Goal: Task Accomplishment & Management: Manage account settings

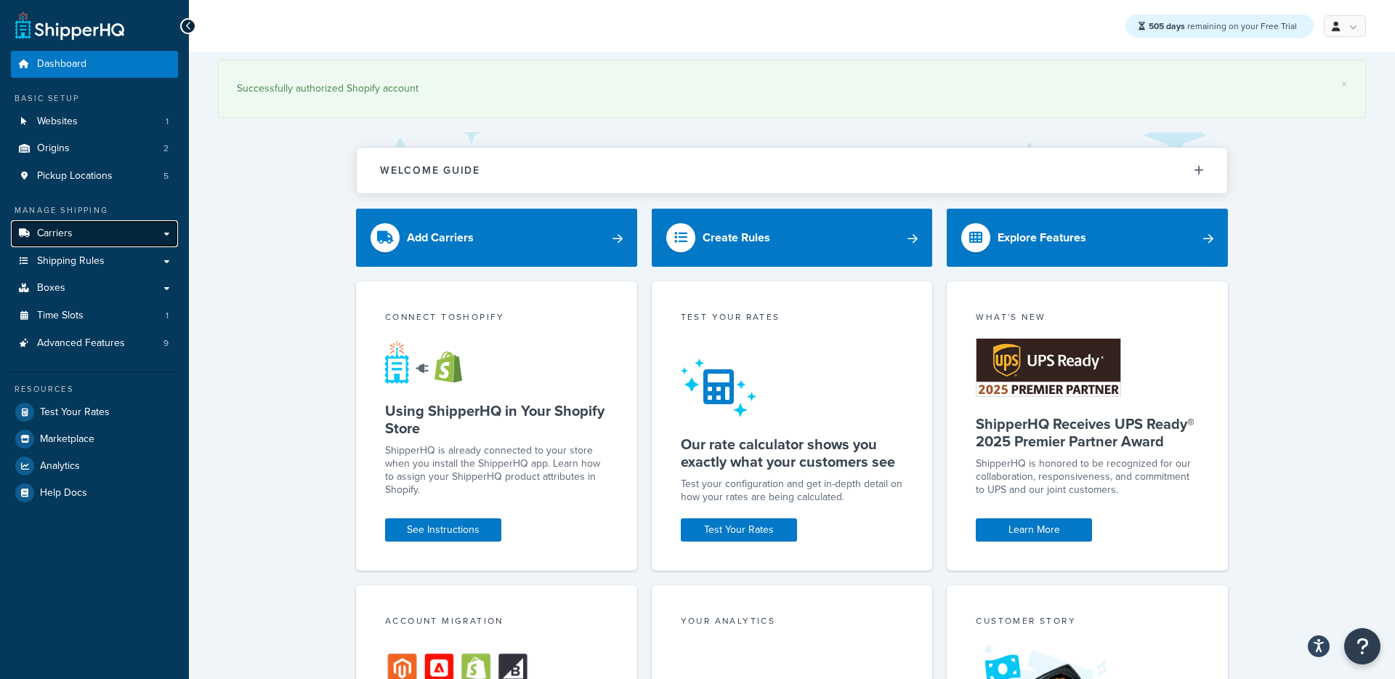
click at [79, 233] on link "Carriers" at bounding box center [94, 233] width 167 height 27
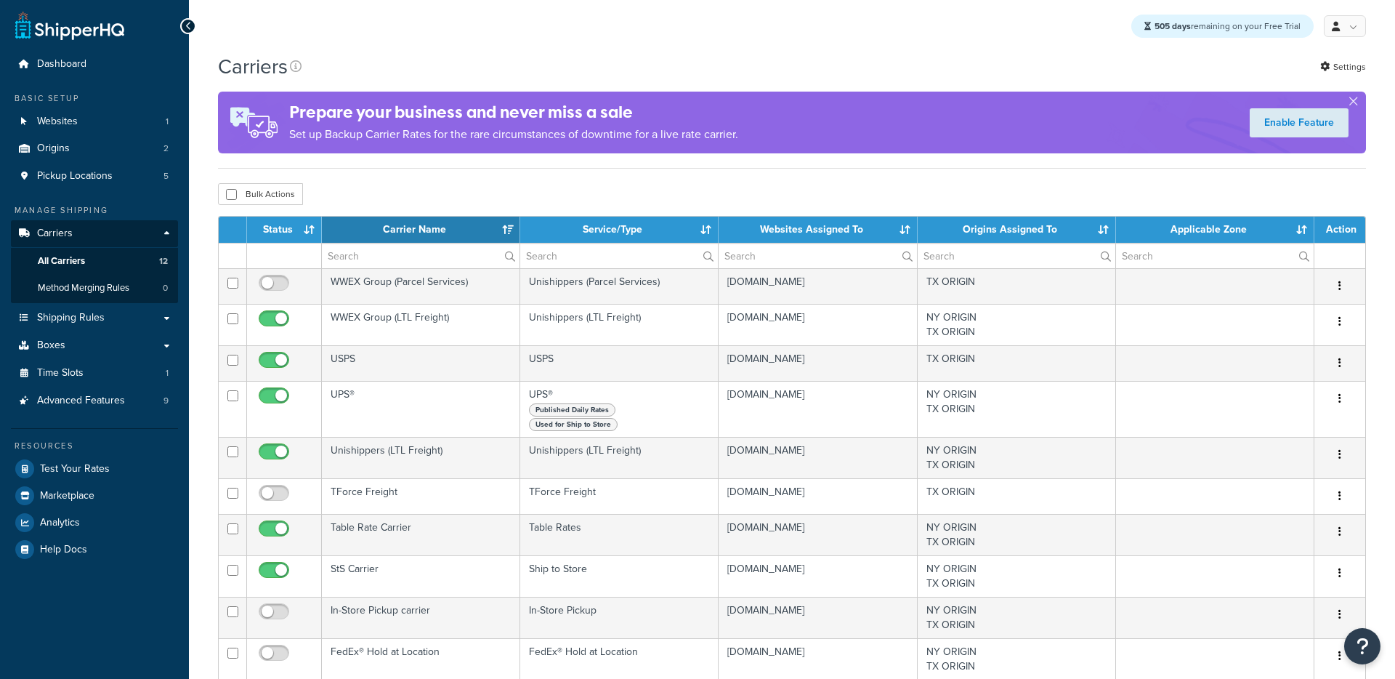
select select "15"
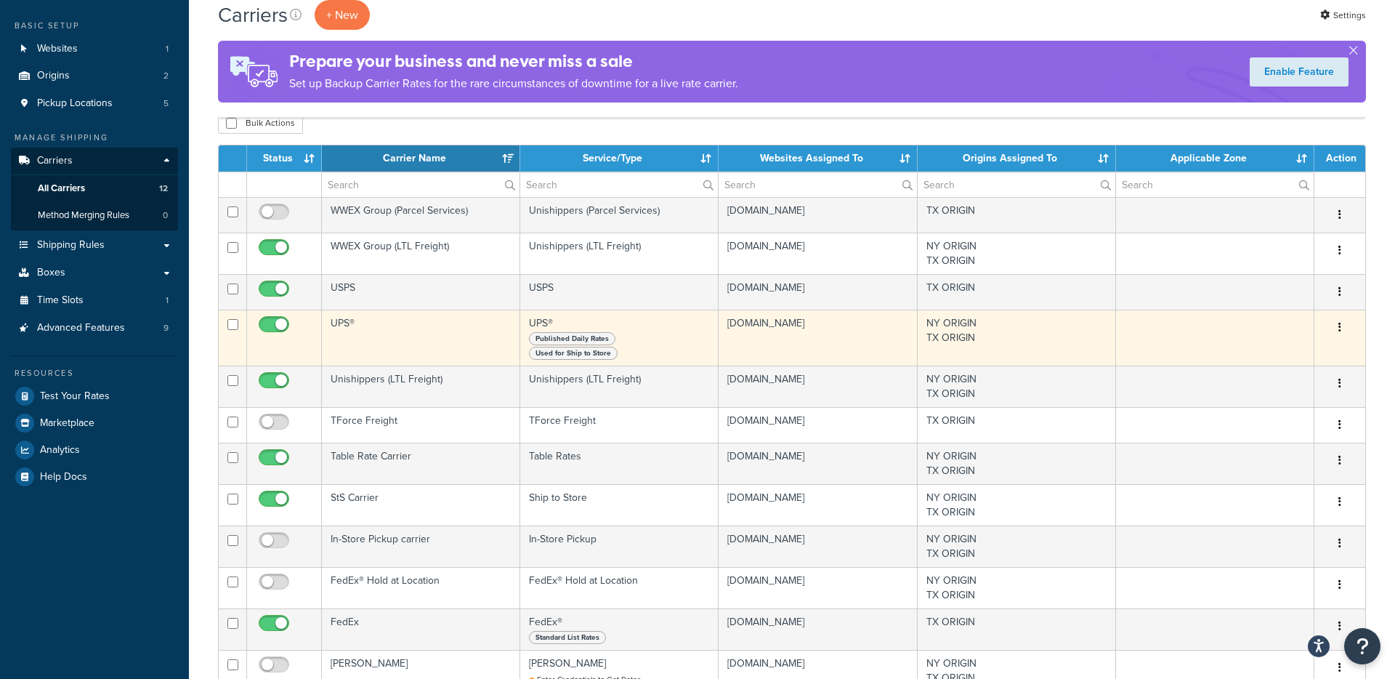
scroll to position [86, 0]
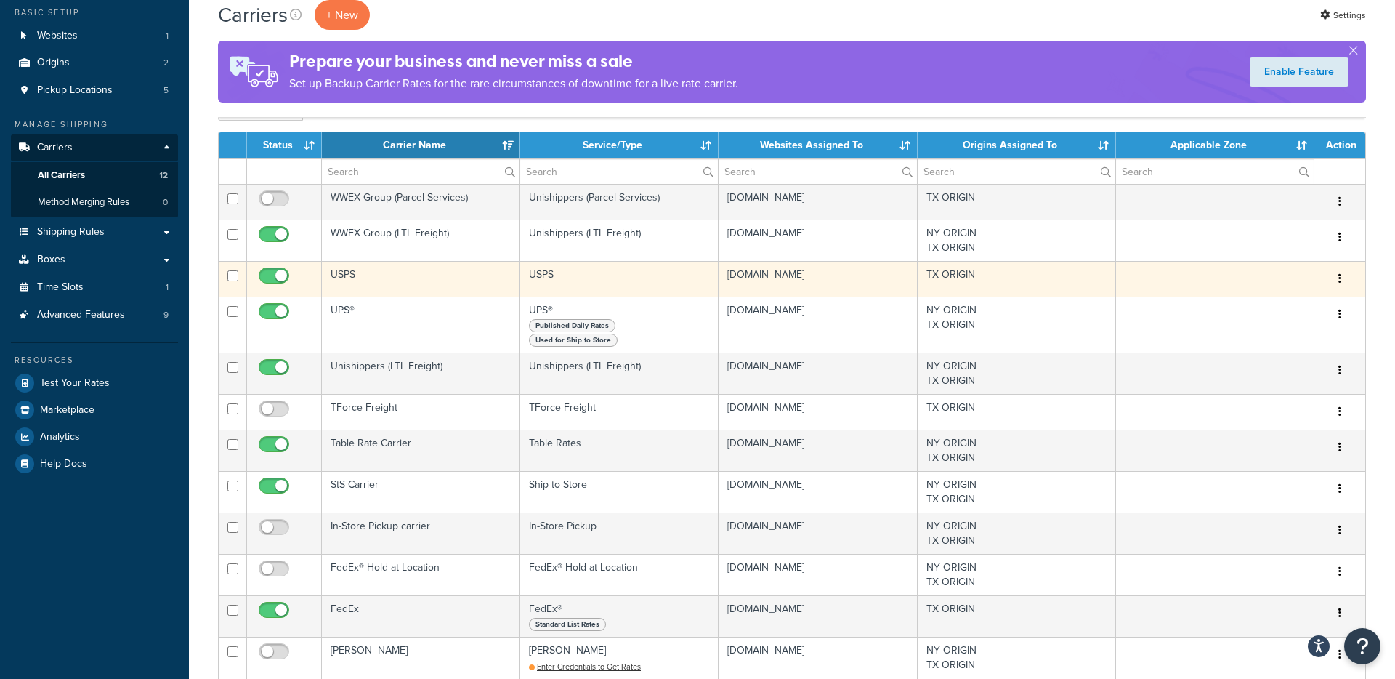
click at [275, 276] on input "checkbox" at bounding box center [276, 279] width 40 height 18
checkbox input "false"
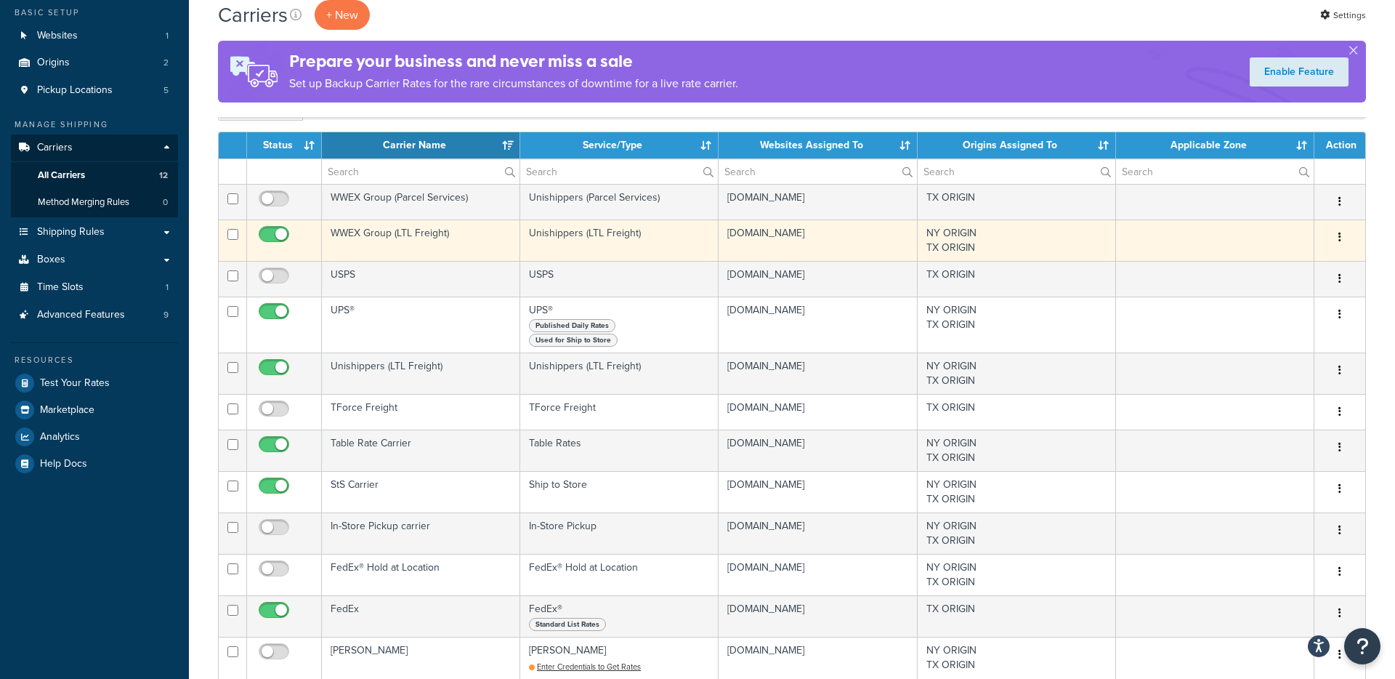
click at [275, 246] on input "checkbox" at bounding box center [276, 238] width 40 height 18
checkbox input "false"
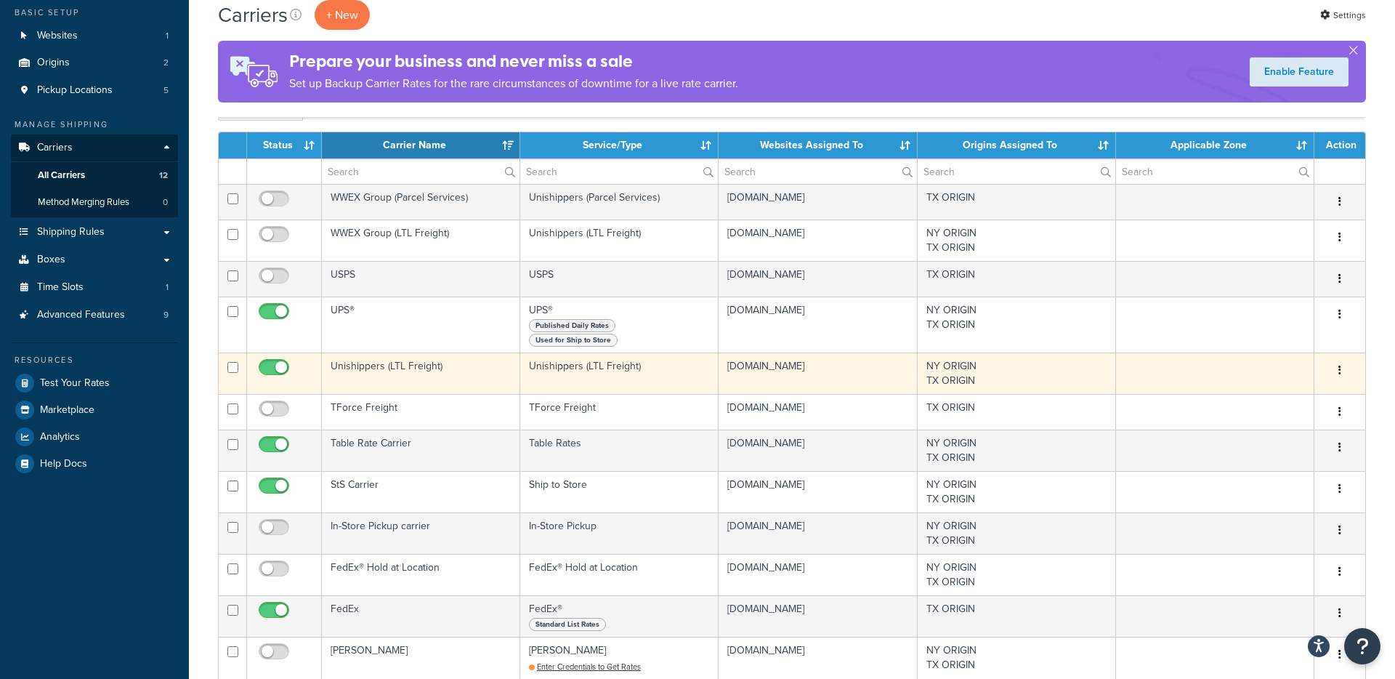
click at [275, 376] on input "checkbox" at bounding box center [276, 371] width 40 height 18
checkbox input "false"
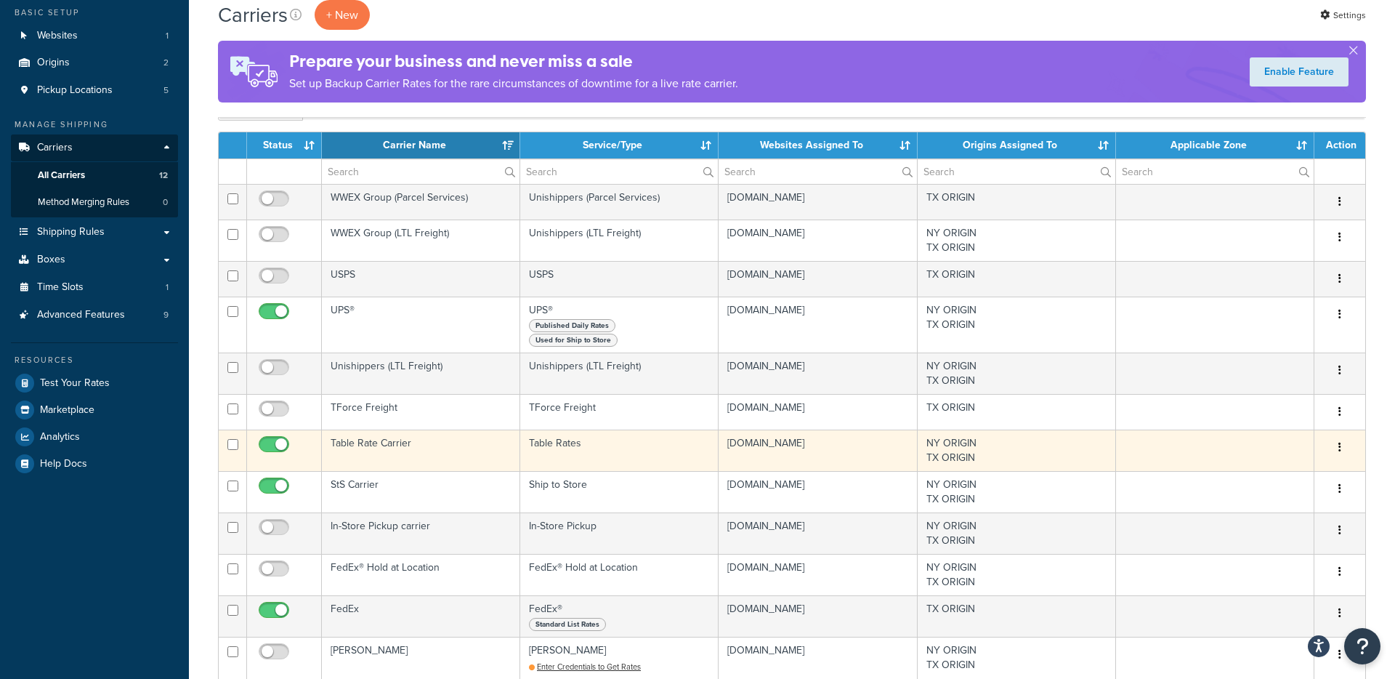
click at [276, 457] on input "checkbox" at bounding box center [276, 448] width 40 height 18
checkbox input "false"
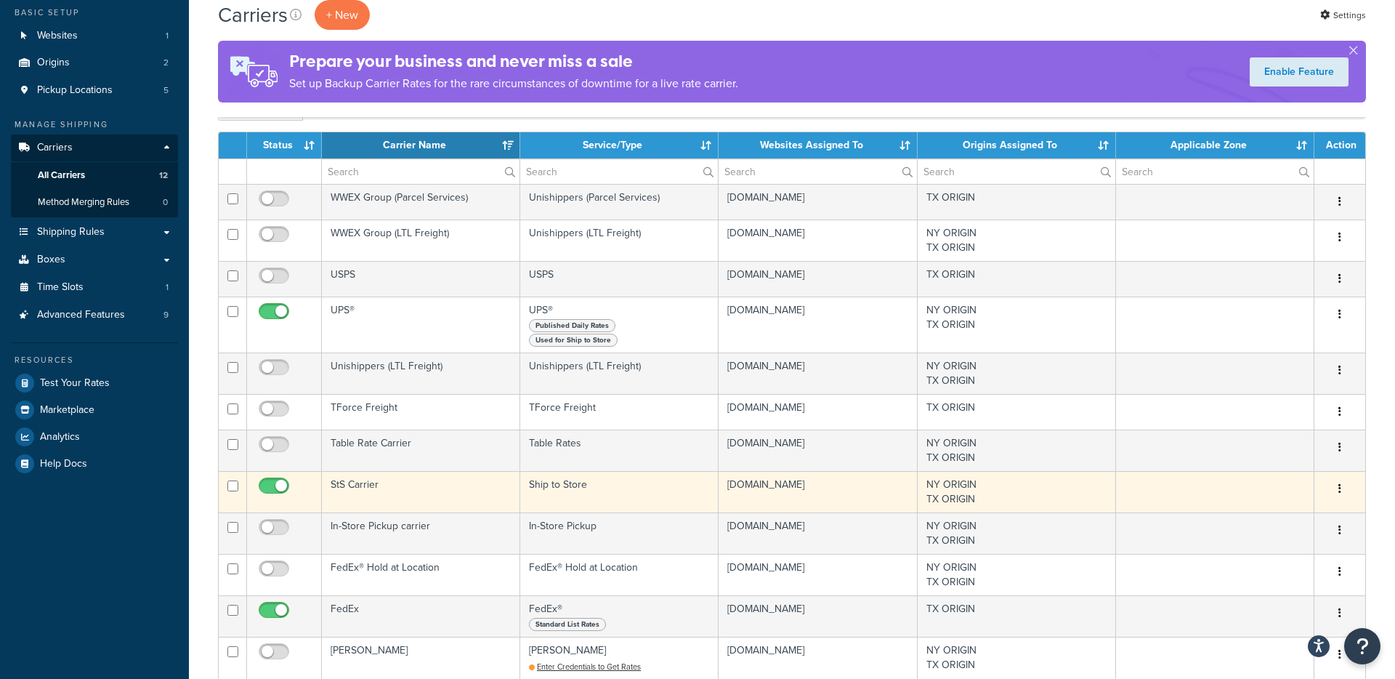
click at [267, 499] on input "checkbox" at bounding box center [276, 489] width 40 height 18
checkbox input "false"
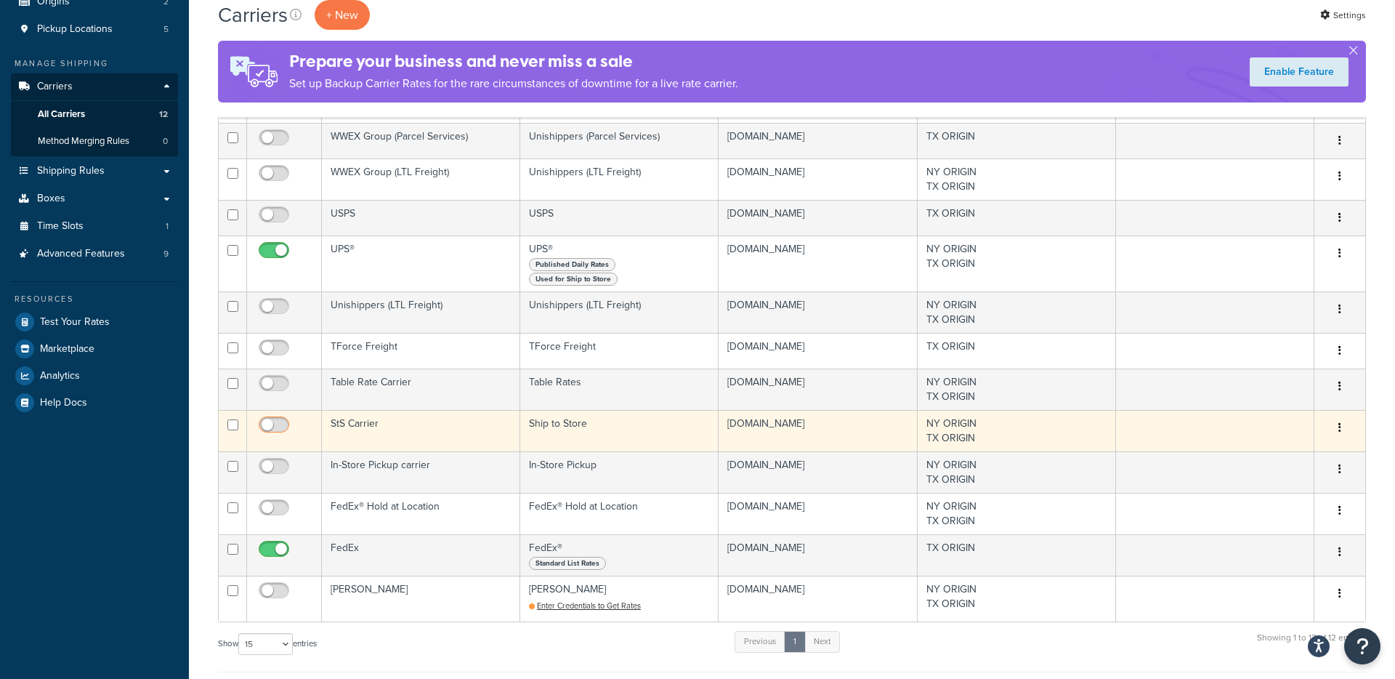
scroll to position [156, 0]
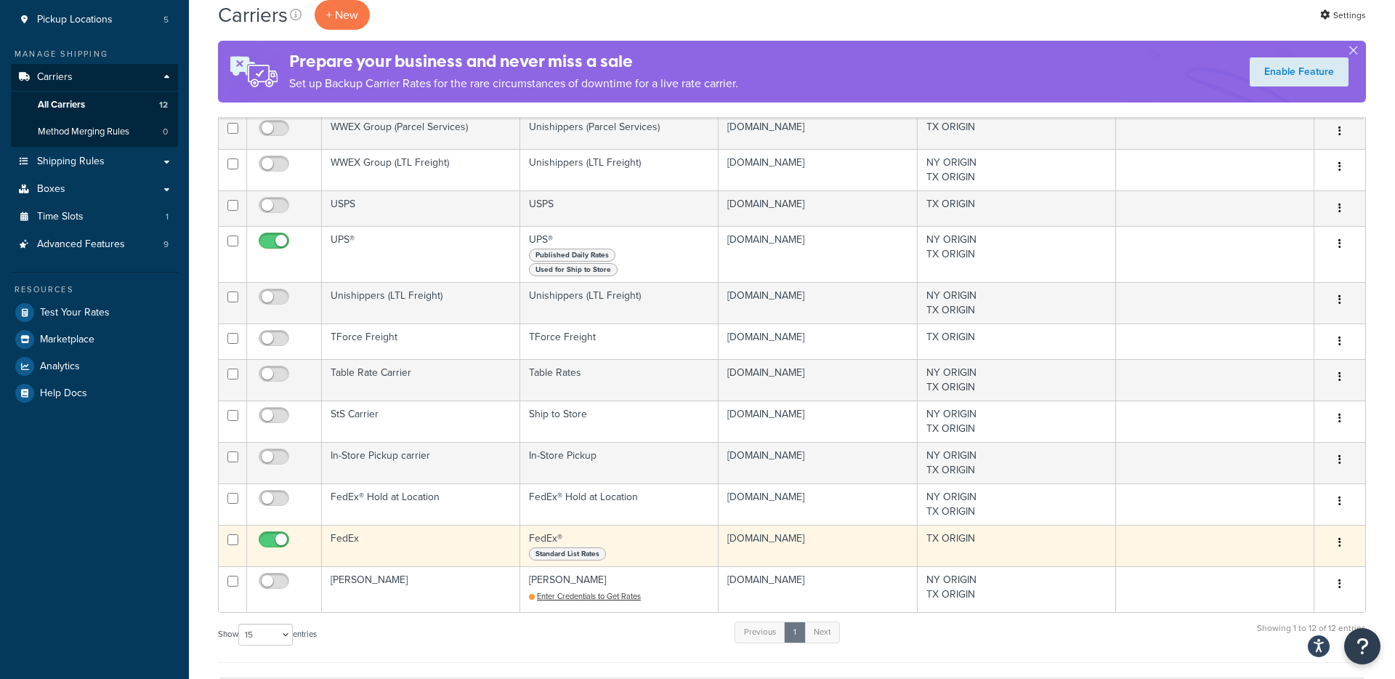
click at [271, 552] on input "checkbox" at bounding box center [276, 543] width 40 height 18
checkbox input "false"
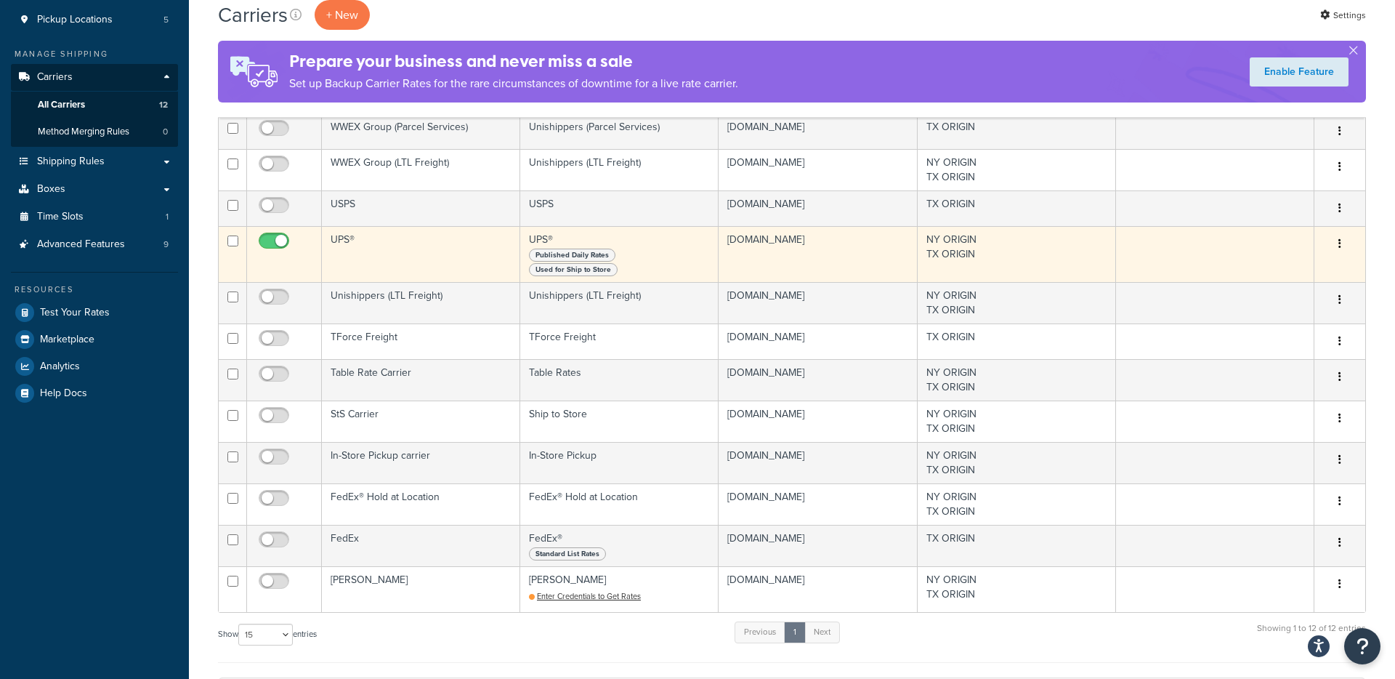
click at [354, 249] on td "UPS®" at bounding box center [421, 254] width 198 height 56
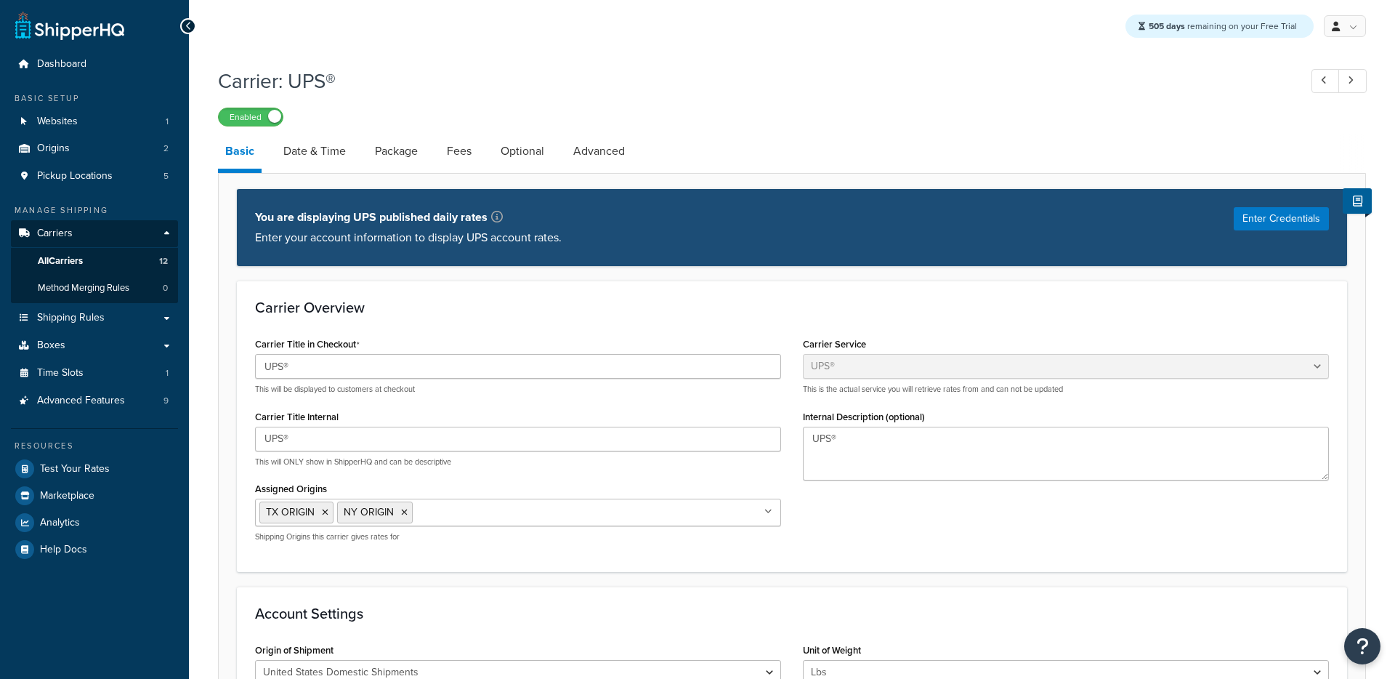
select select "ups"
click at [309, 139] on link "Date & Time" at bounding box center [314, 151] width 77 height 35
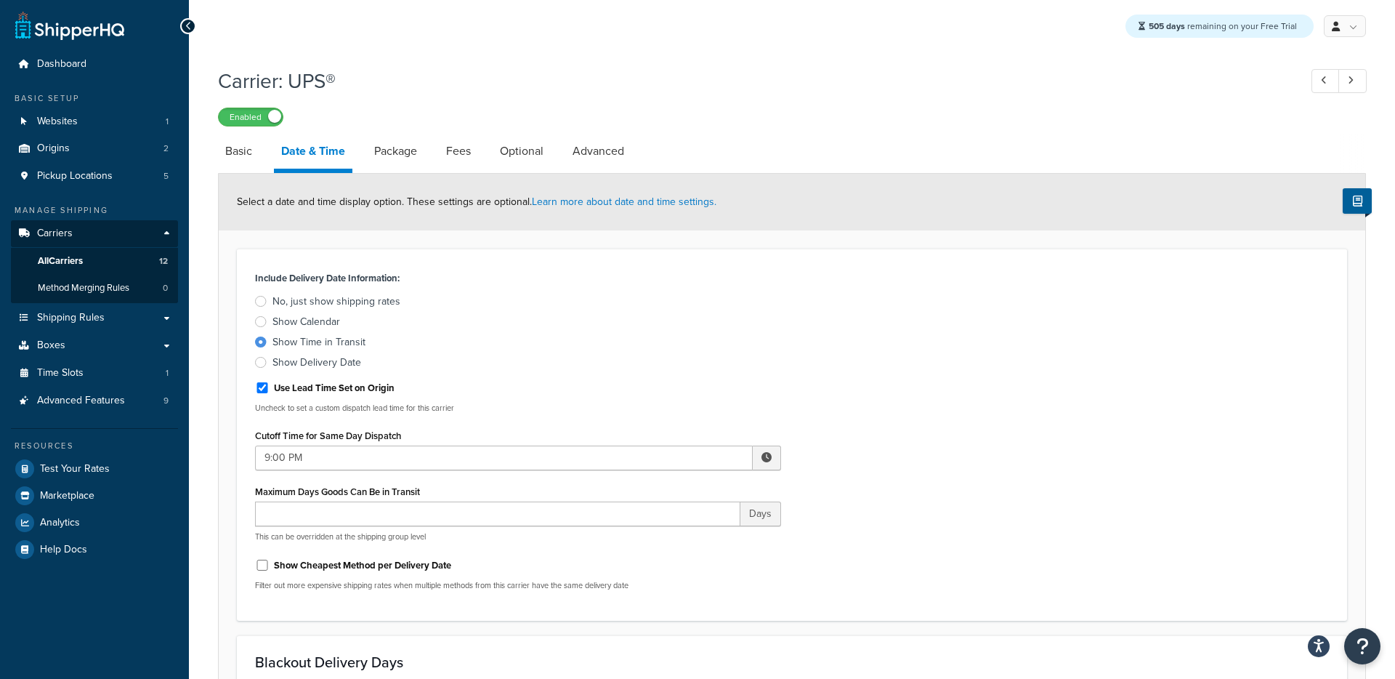
click at [371, 293] on div "Include Delivery Date Information: No, just show shipping rates Show Calendar S…" at bounding box center [518, 318] width 526 height 102
click at [356, 296] on div "No, just show shipping rates" at bounding box center [337, 301] width 128 height 15
click at [0, 0] on input "No, just show shipping rates" at bounding box center [0, 0] width 0 height 0
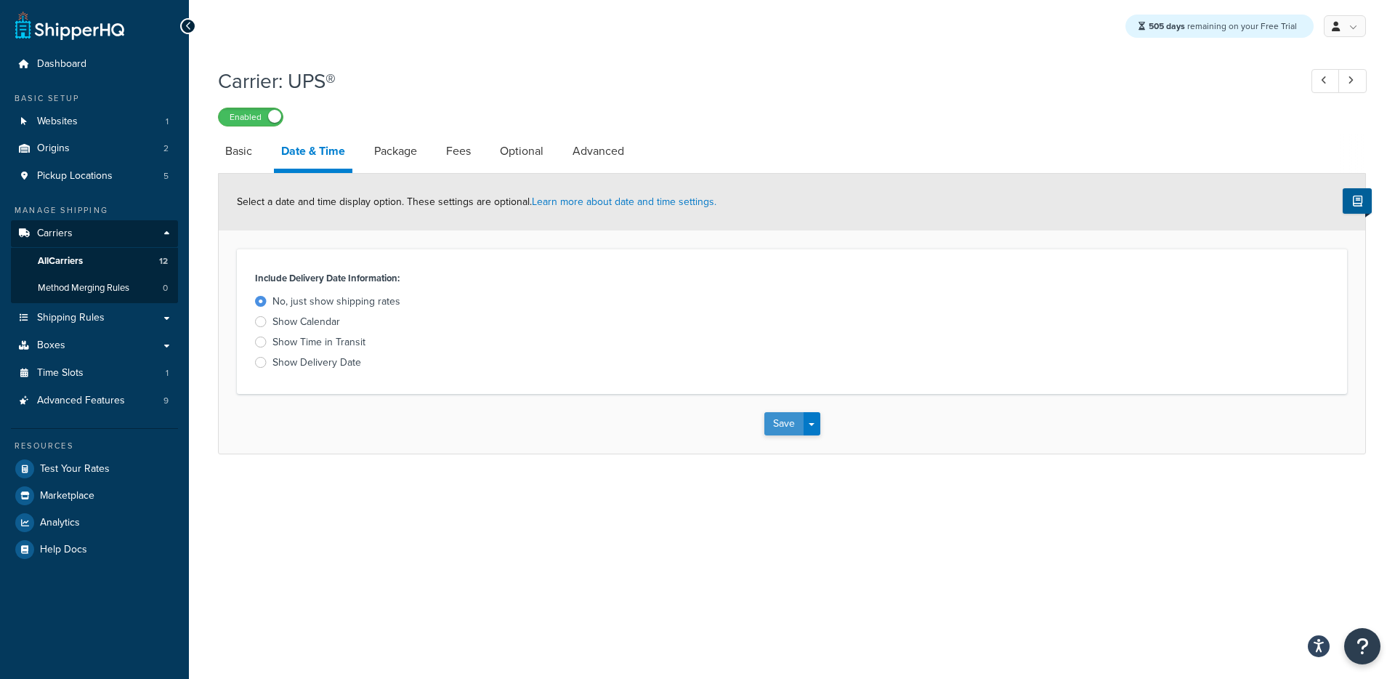
click at [791, 426] on button "Save" at bounding box center [783, 423] width 39 height 23
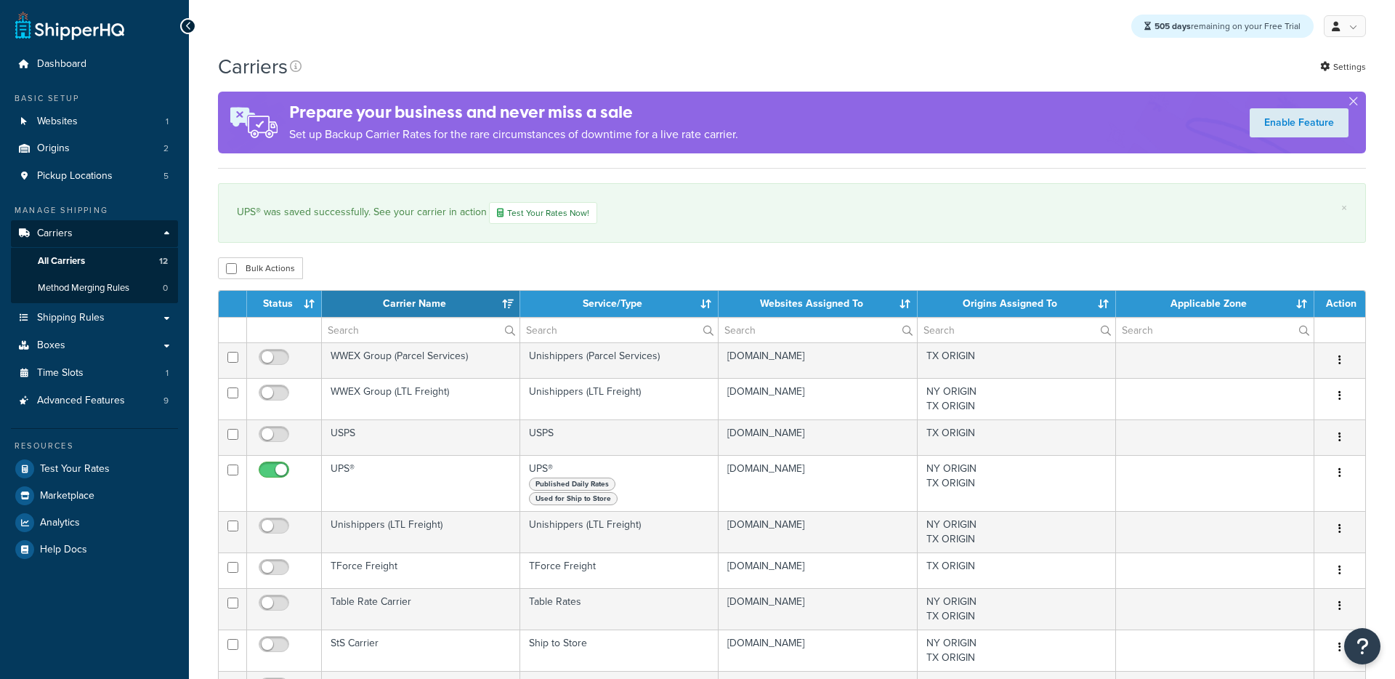
select select "15"
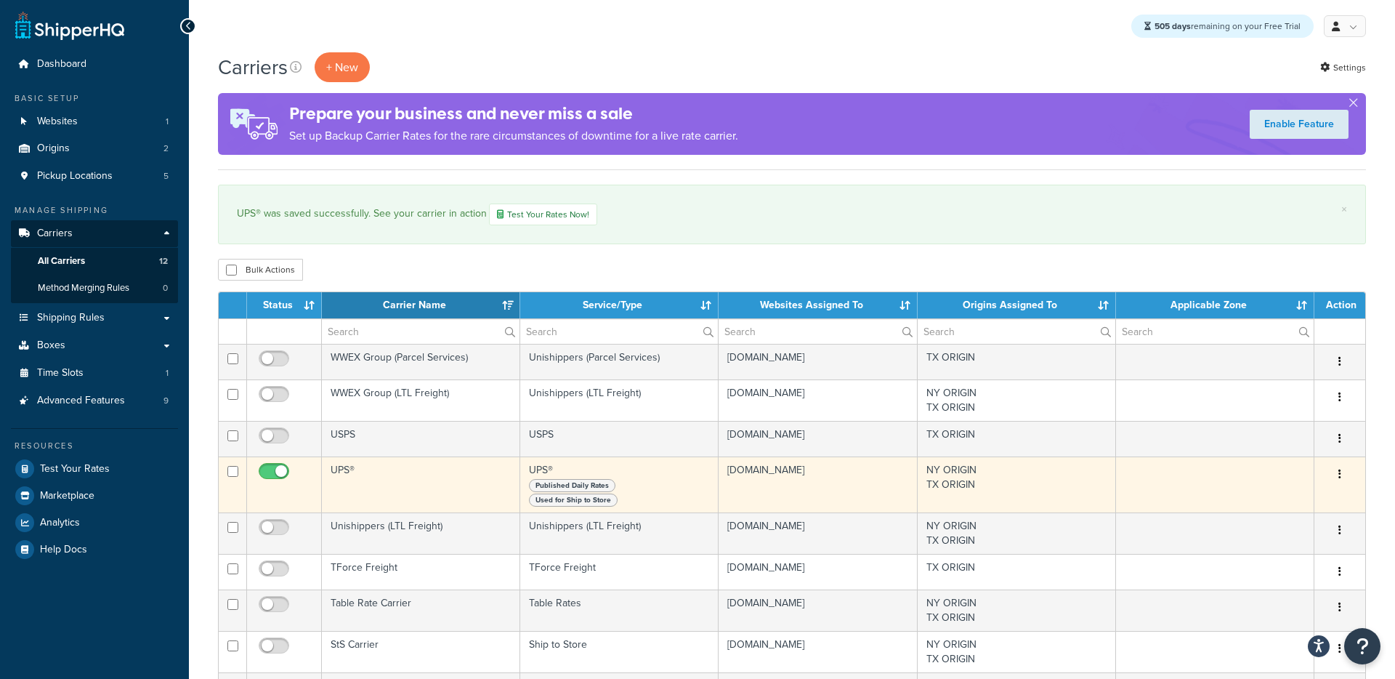
click at [357, 496] on td "UPS®" at bounding box center [421, 484] width 198 height 56
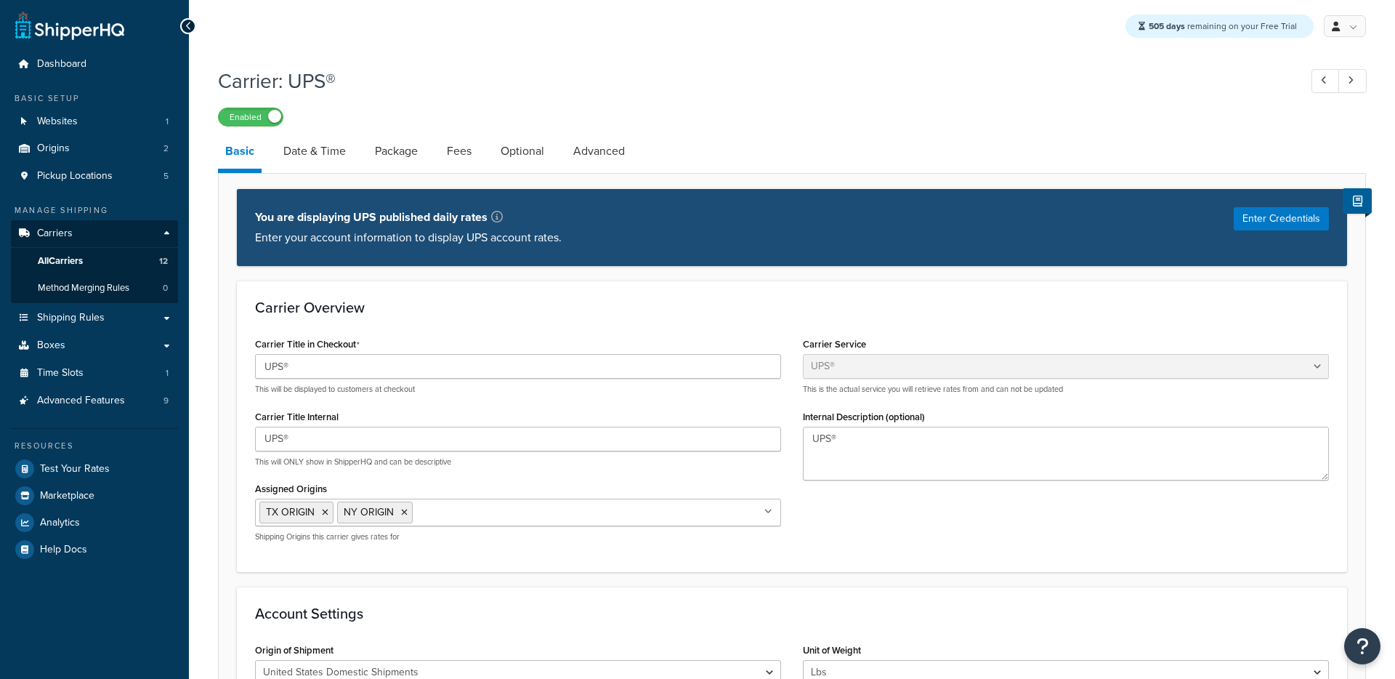
select select "ups"
click at [318, 158] on link "Date & Time" at bounding box center [314, 151] width 77 height 35
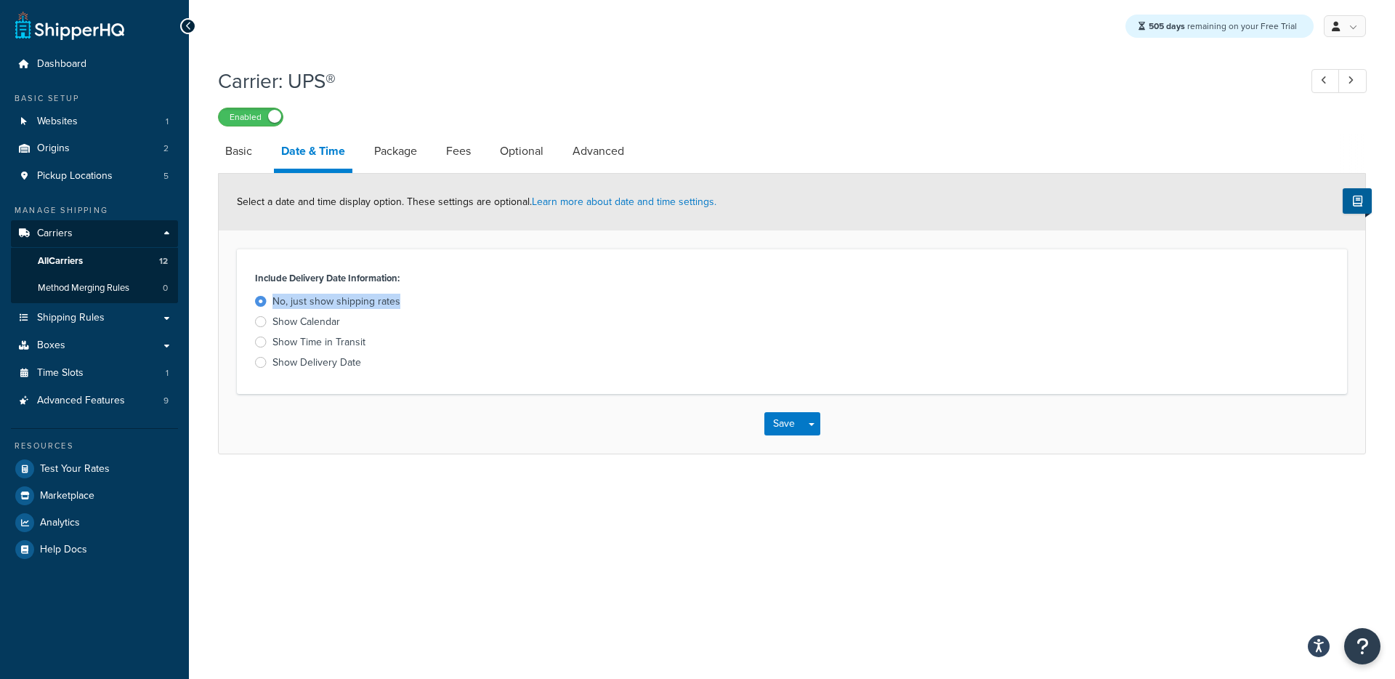
drag, startPoint x: 403, startPoint y: 301, endPoint x: 273, endPoint y: 302, distance: 130.1
click at [273, 302] on label "No, just show shipping rates" at bounding box center [518, 301] width 526 height 15
copy div "No, just show shipping rates"
click at [308, 339] on div "Show Time in Transit" at bounding box center [319, 342] width 93 height 15
click at [0, 0] on input "Show Time in Transit" at bounding box center [0, 0] width 0 height 0
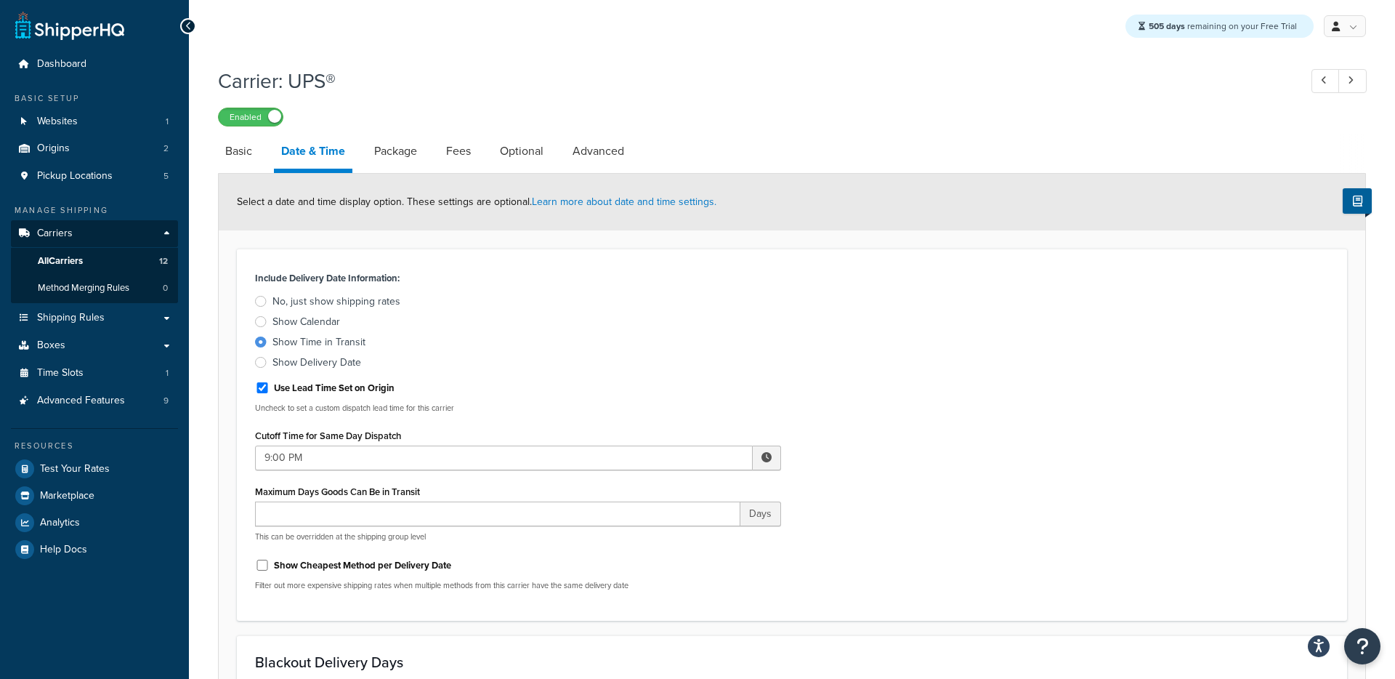
scroll to position [593, 0]
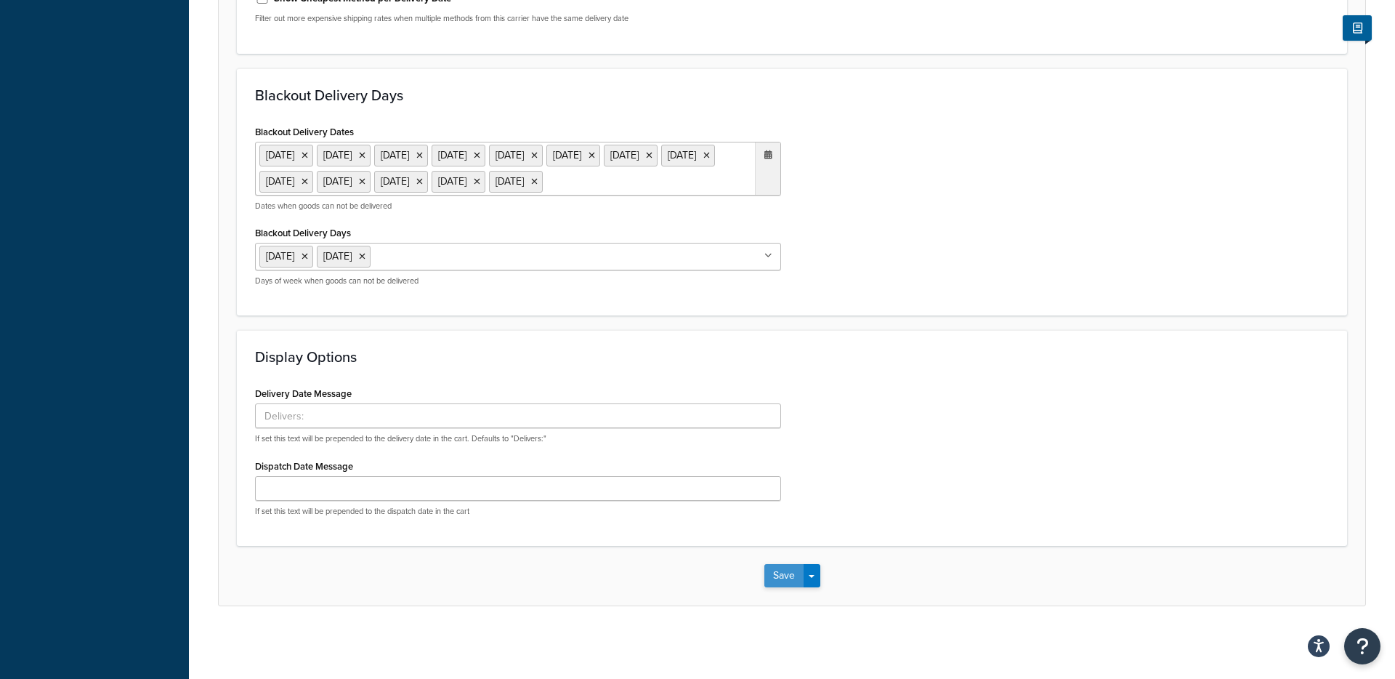
click at [778, 581] on button "Save" at bounding box center [783, 575] width 39 height 23
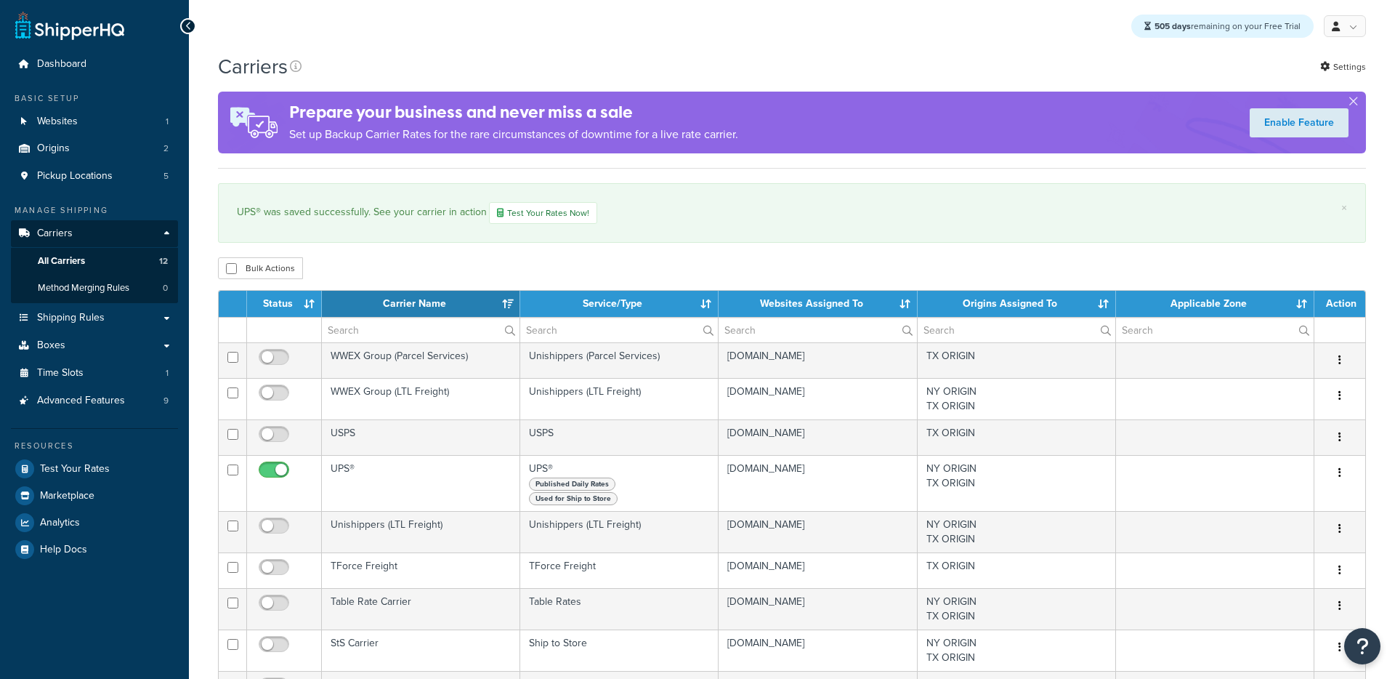
select select "15"
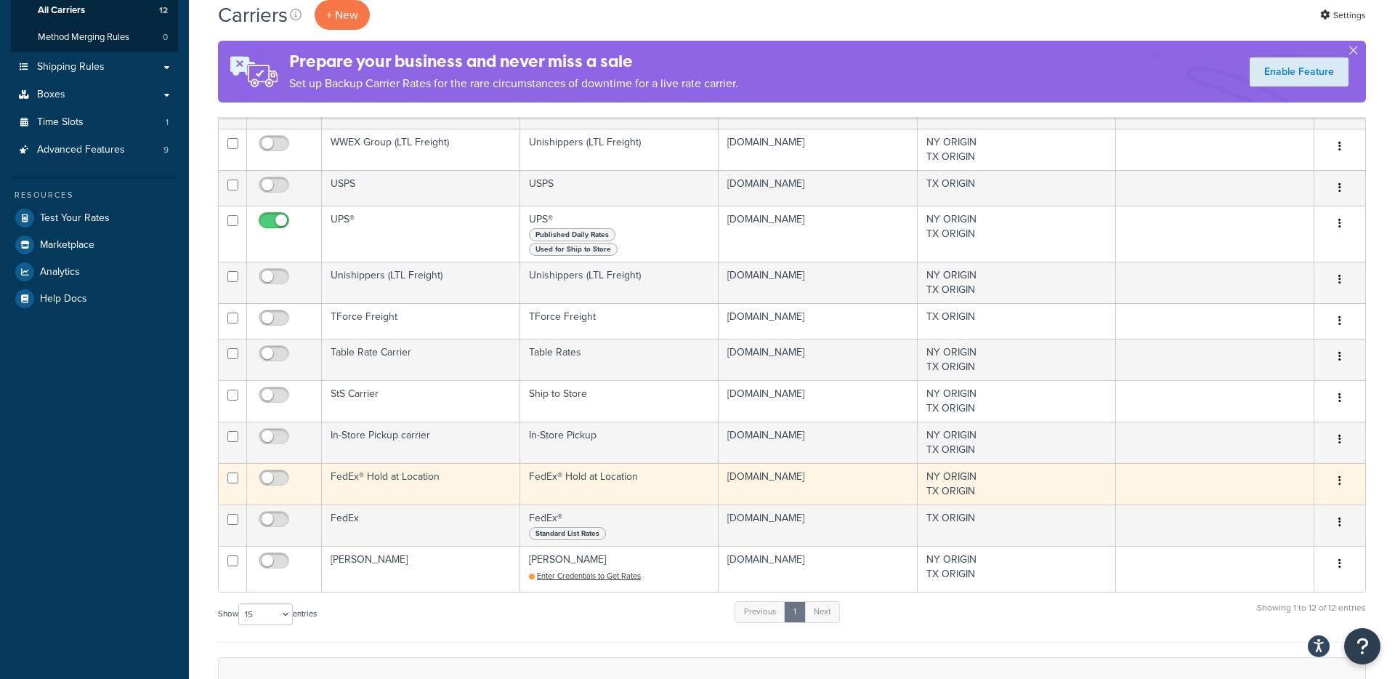
scroll to position [273, 0]
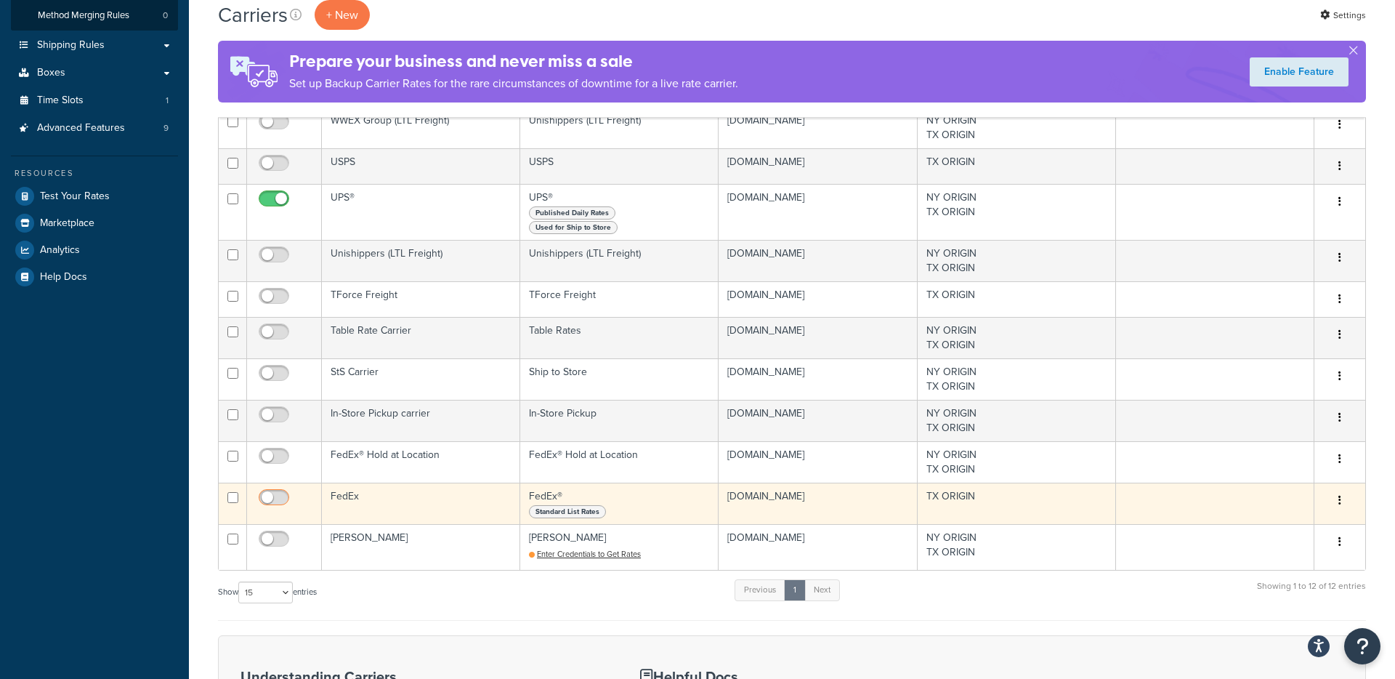
click at [277, 510] on input "checkbox" at bounding box center [276, 501] width 40 height 18
checkbox input "true"
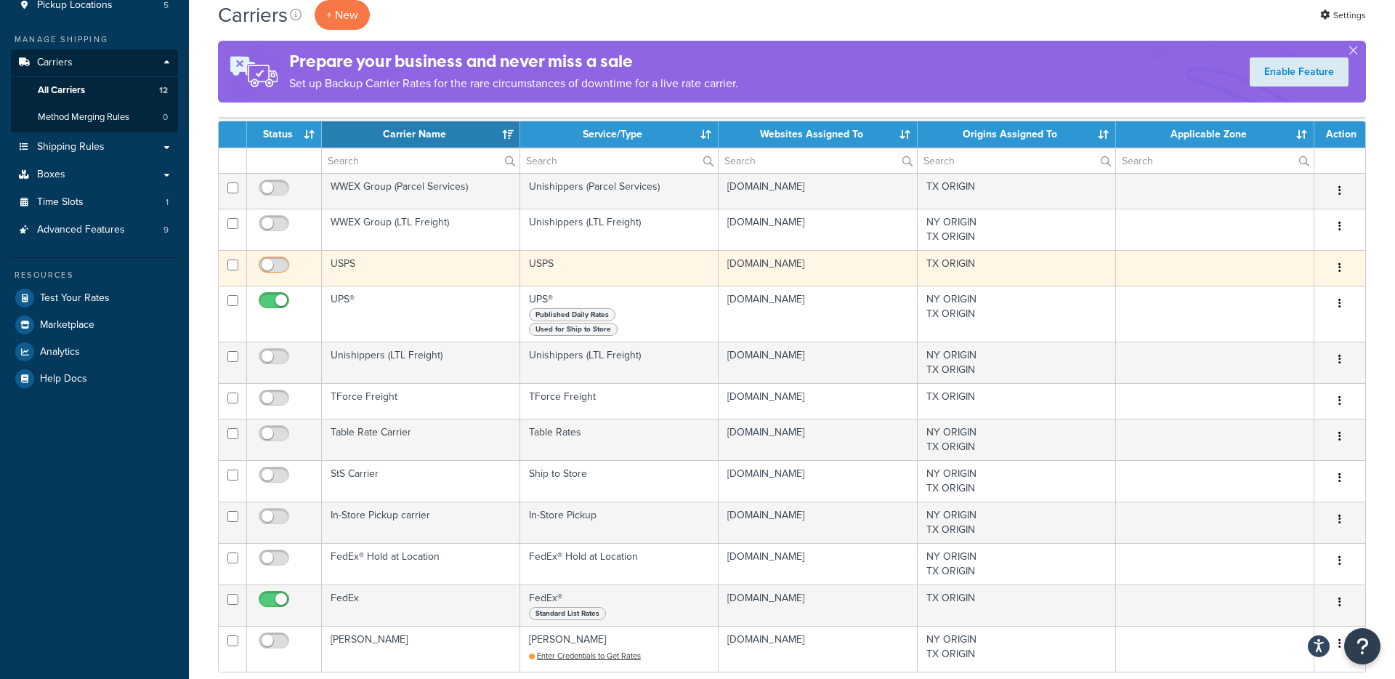
click at [281, 263] on span at bounding box center [274, 265] width 31 height 17
click at [281, 263] on input "checkbox" at bounding box center [276, 268] width 40 height 18
checkbox input "true"
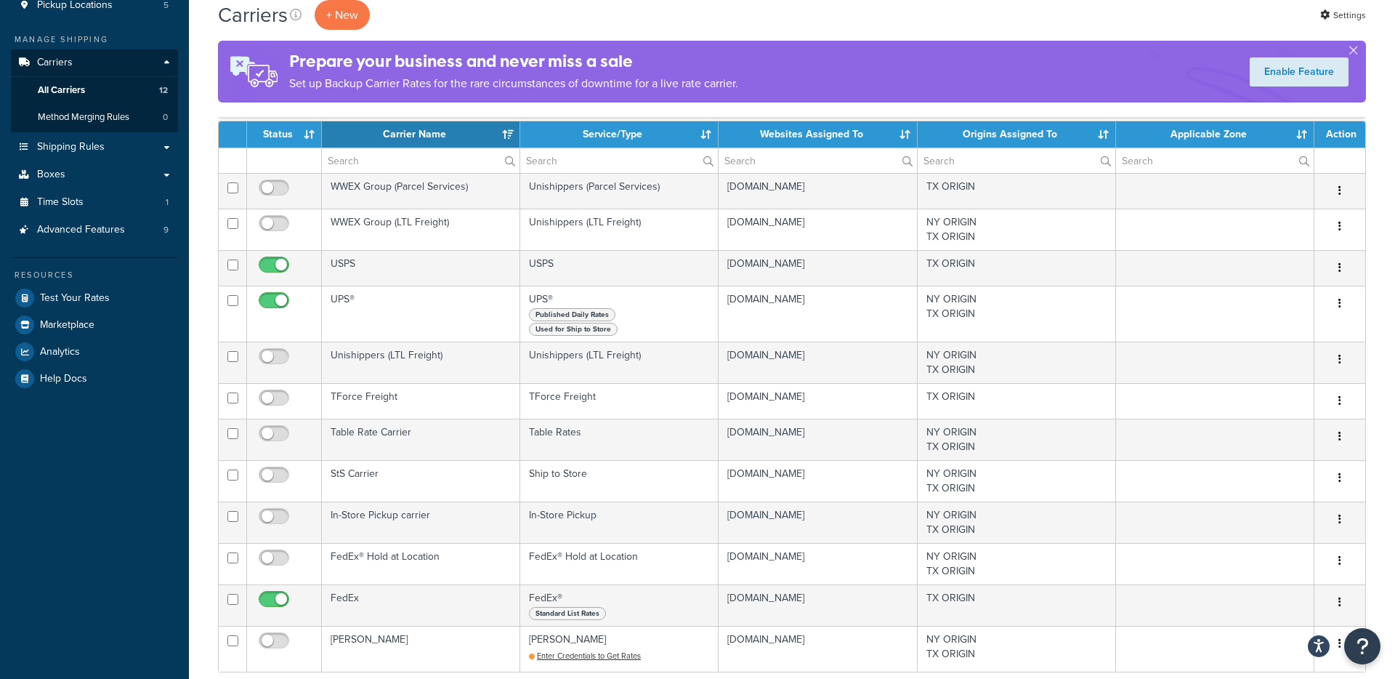
scroll to position [0, 0]
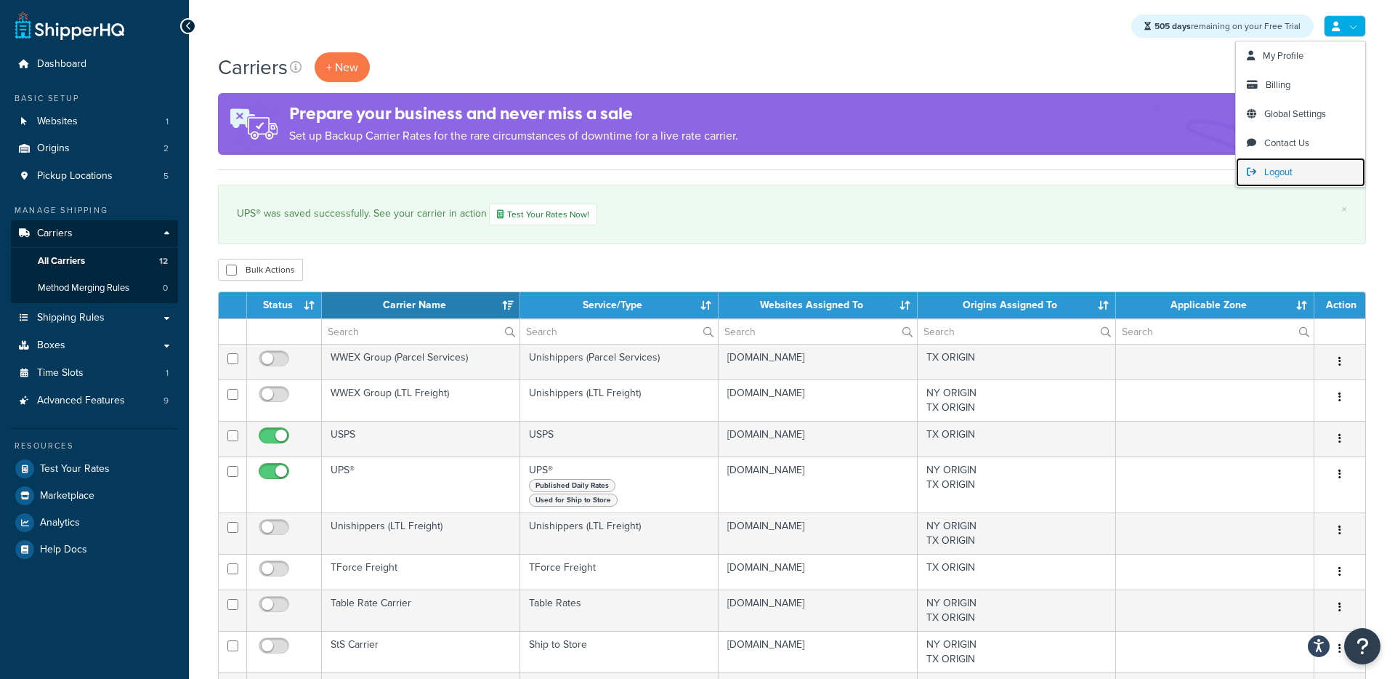
click at [1277, 169] on span "Logout" at bounding box center [1278, 172] width 28 height 14
